Goal: Task Accomplishment & Management: Manage account settings

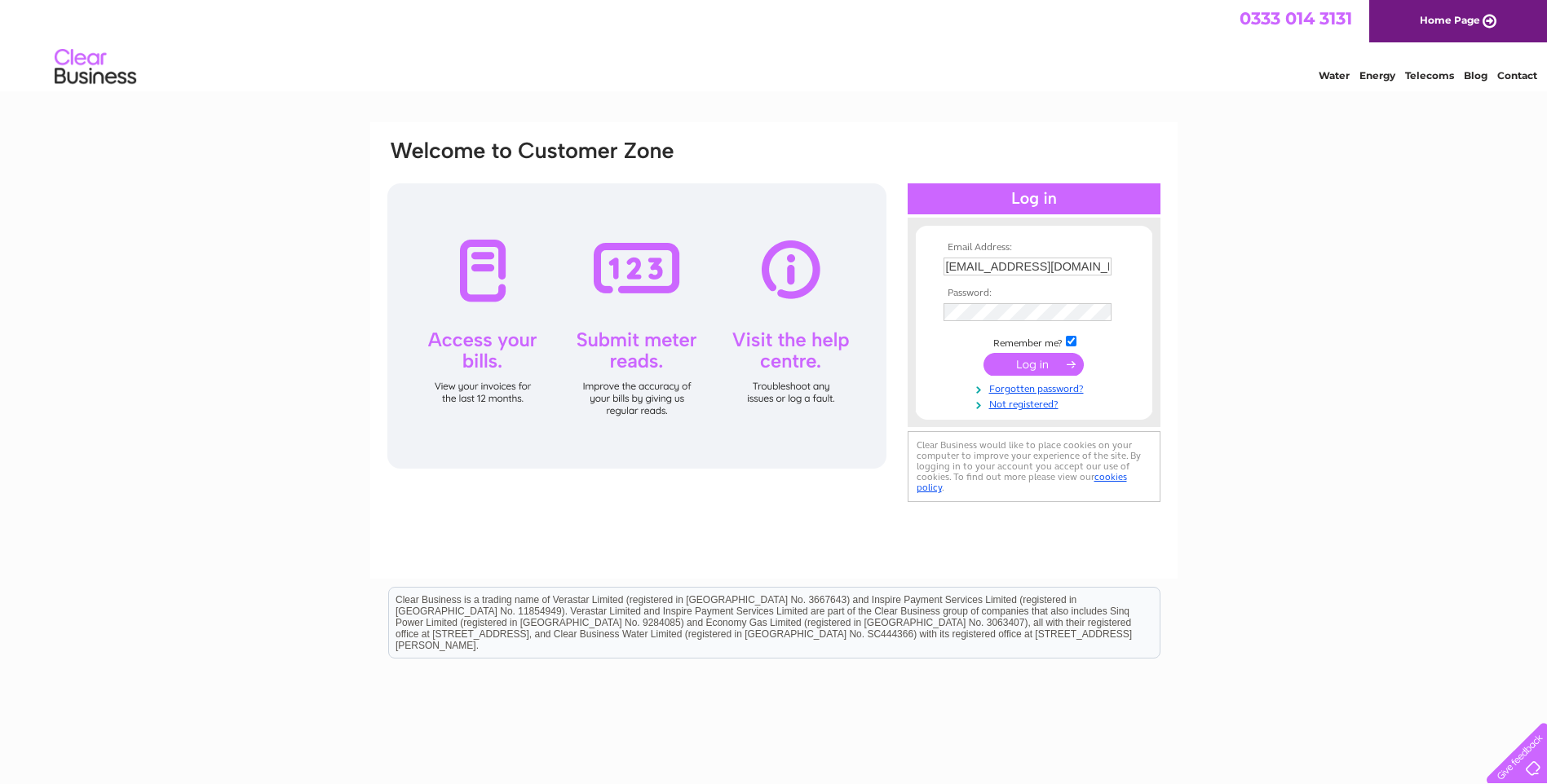
click at [1092, 267] on input "info@starinnardersier.co.uk" at bounding box center [1027, 267] width 168 height 18
type input "accounts@invernesspaving.co.uk"
click at [1029, 365] on input "submit" at bounding box center [1033, 364] width 100 height 22
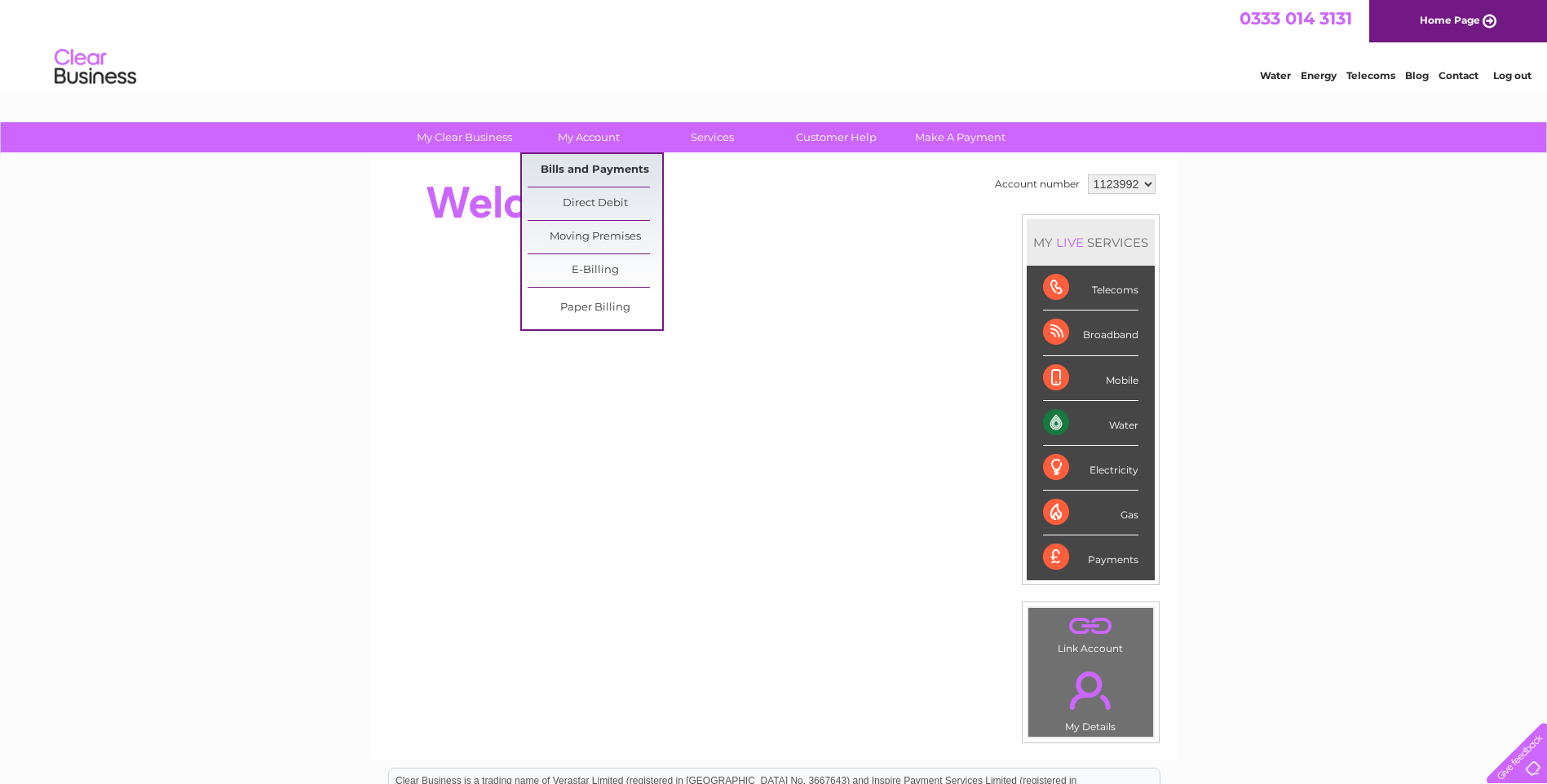
click at [601, 167] on link "Bills and Payments" at bounding box center [594, 170] width 134 height 33
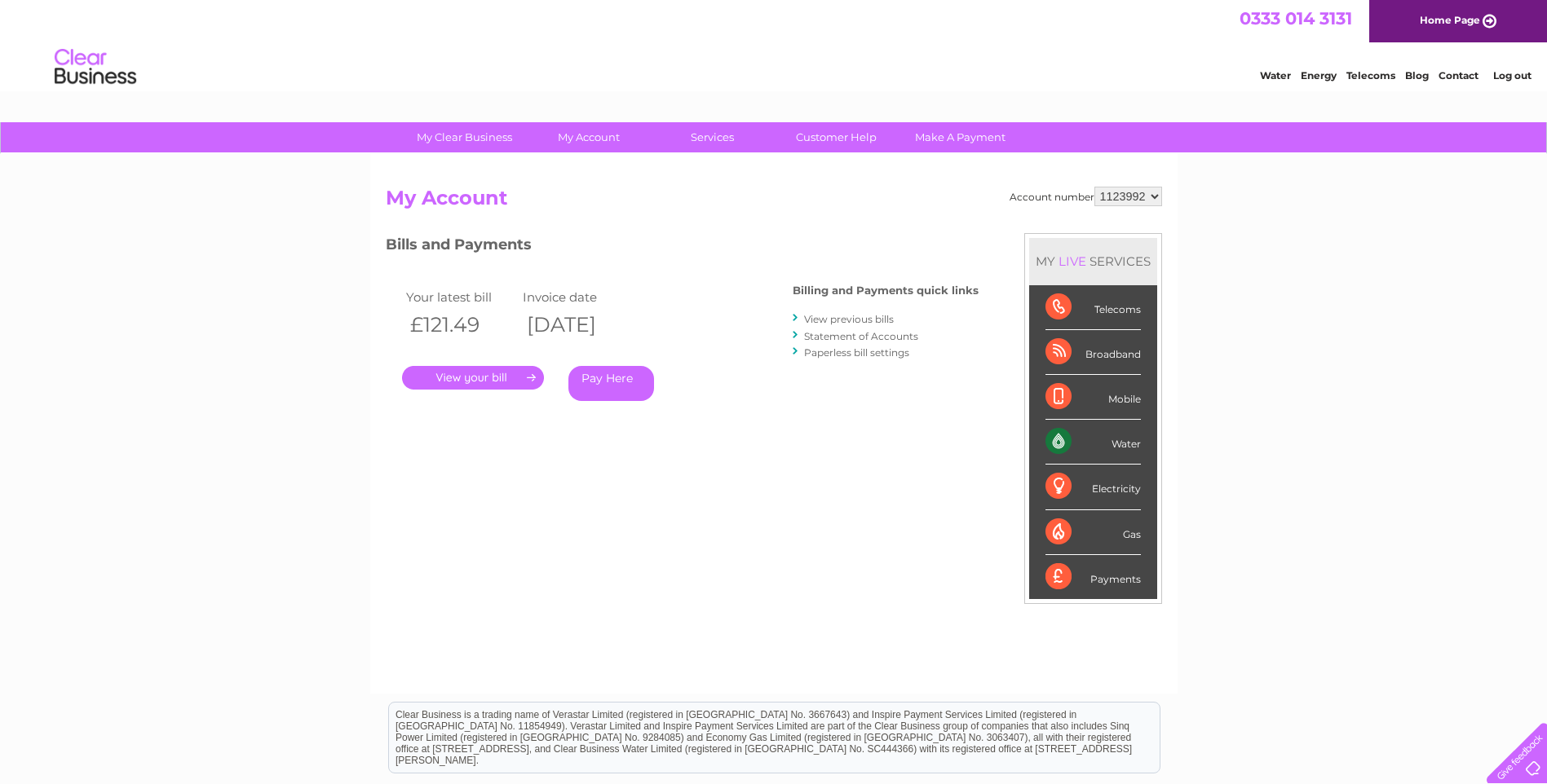
click at [505, 374] on link "." at bounding box center [473, 377] width 142 height 23
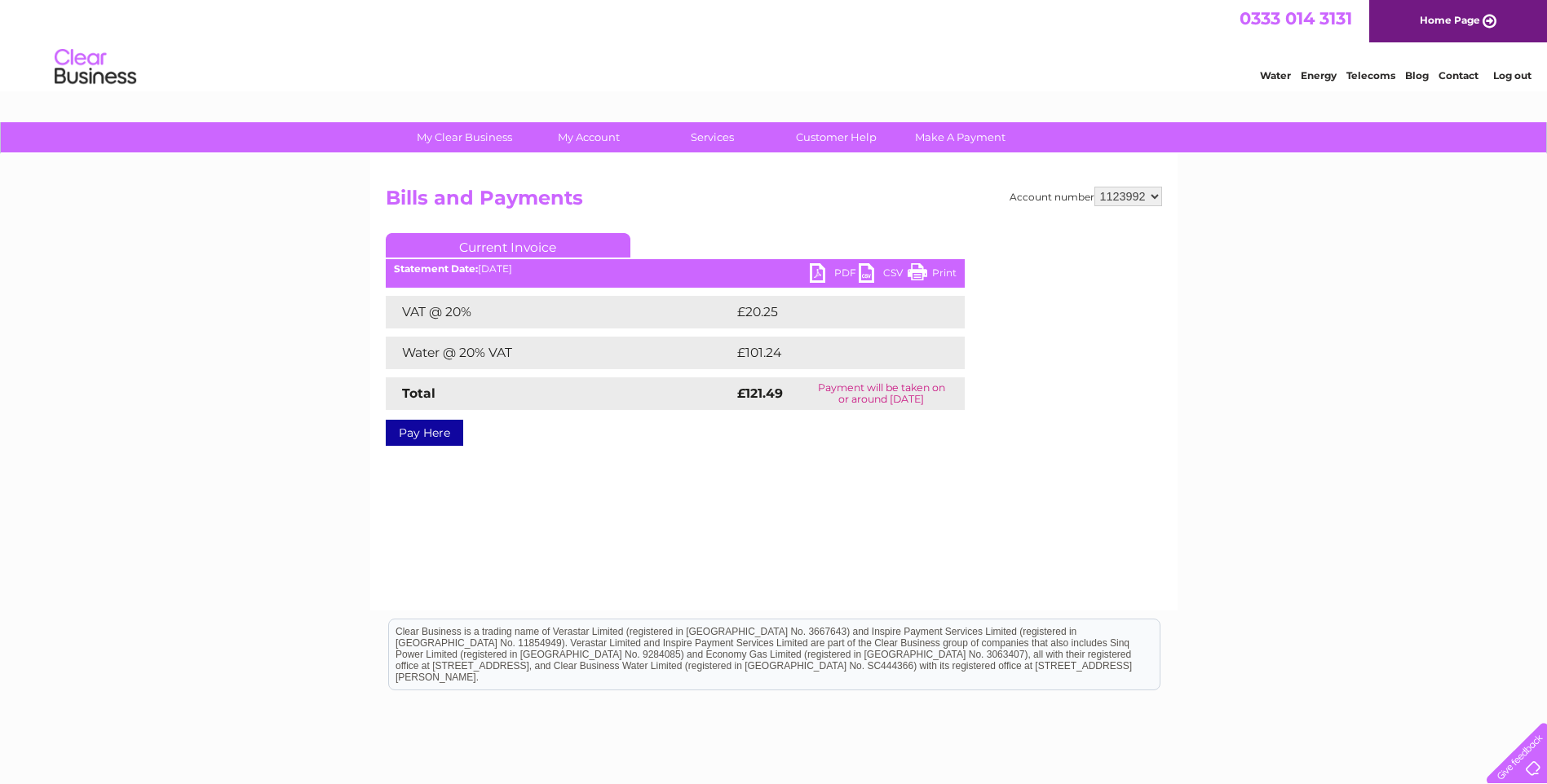
click at [830, 270] on link "PDF" at bounding box center [834, 275] width 49 height 23
click at [1517, 73] on link "Log out" at bounding box center [1511, 75] width 38 height 13
